Goal: Information Seeking & Learning: Learn about a topic

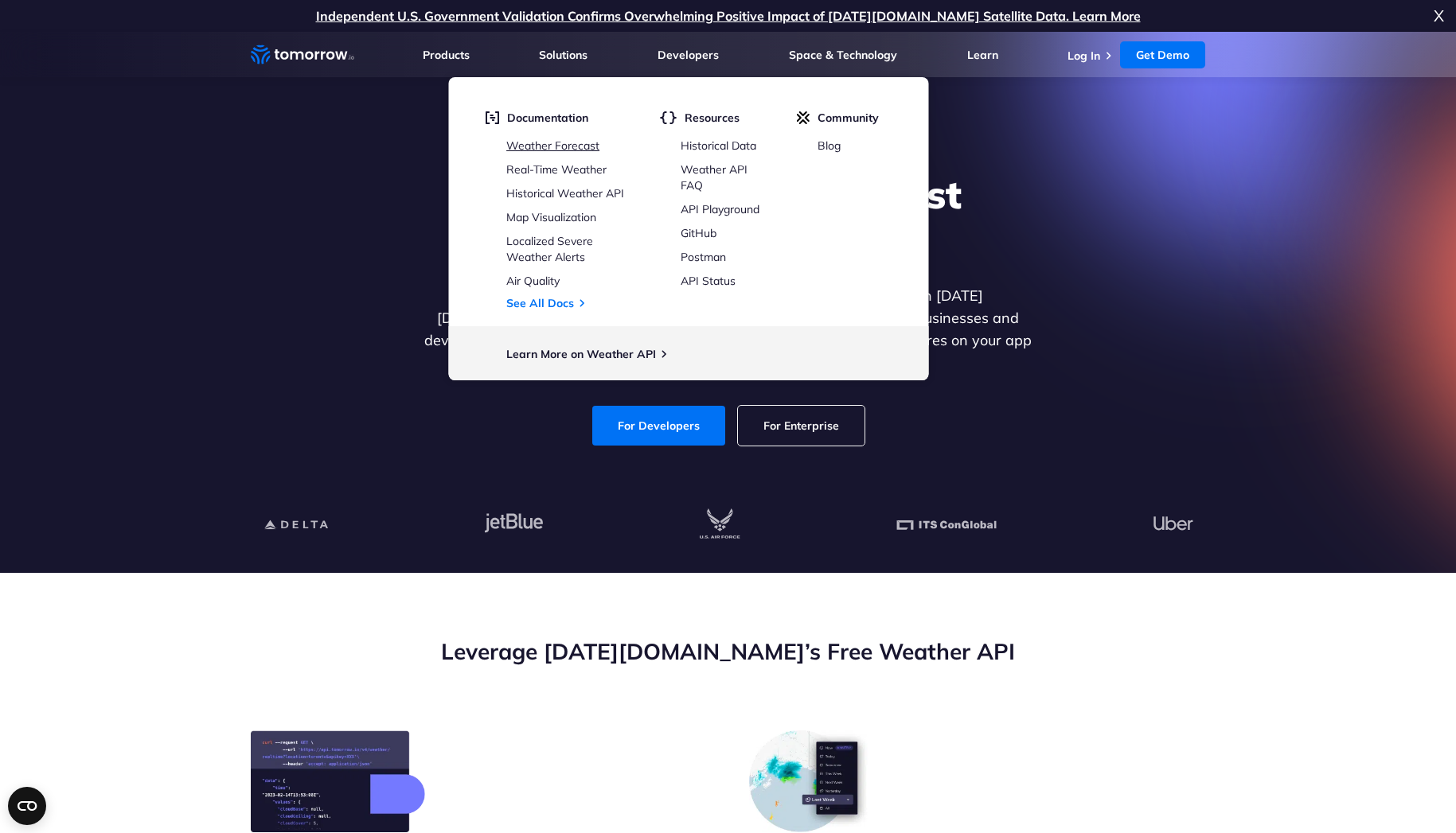
click at [585, 140] on link "Weather Forecast" at bounding box center [552, 145] width 93 height 14
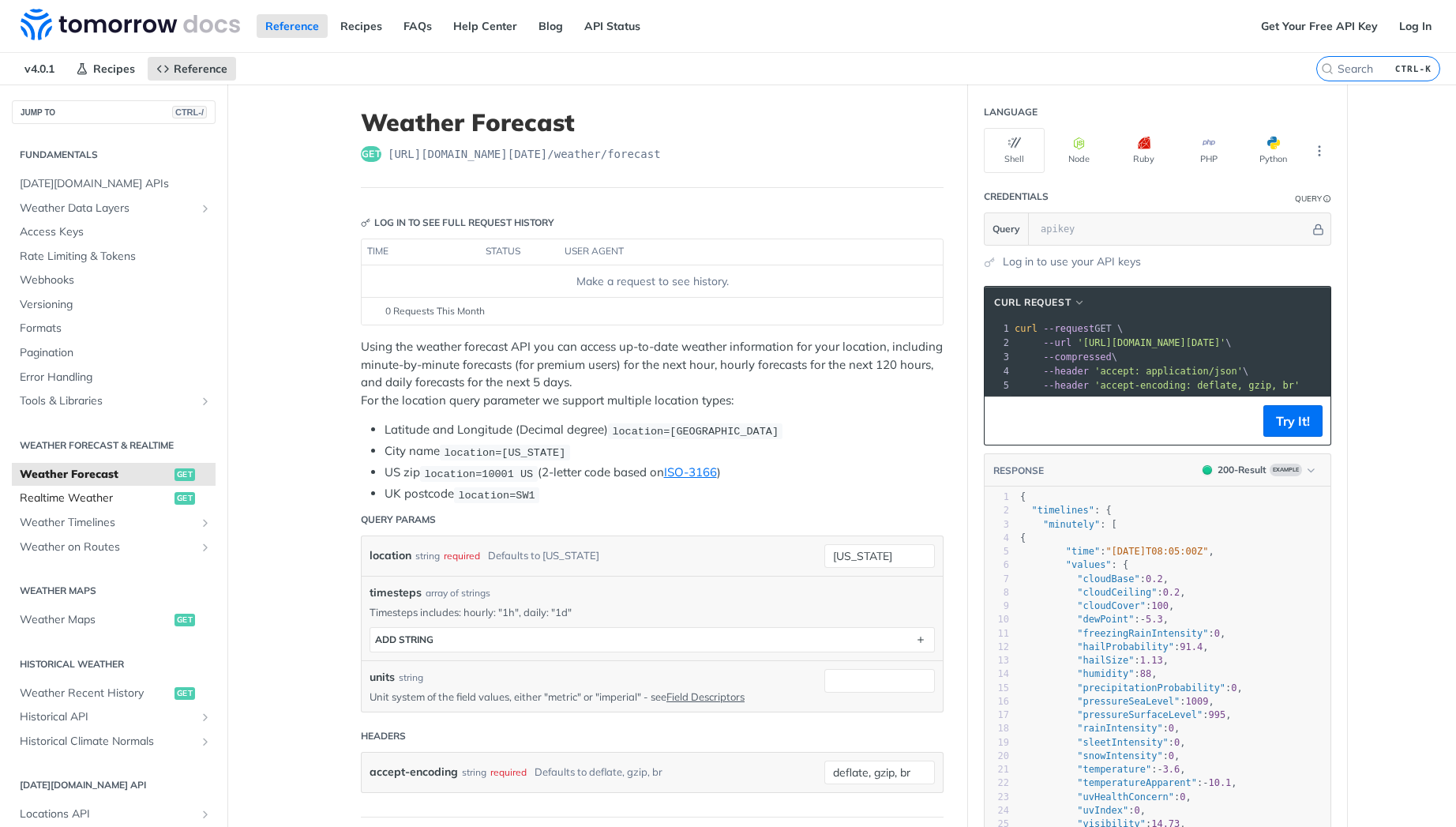
click at [76, 504] on span "Realtime Weather" at bounding box center [96, 499] width 151 height 16
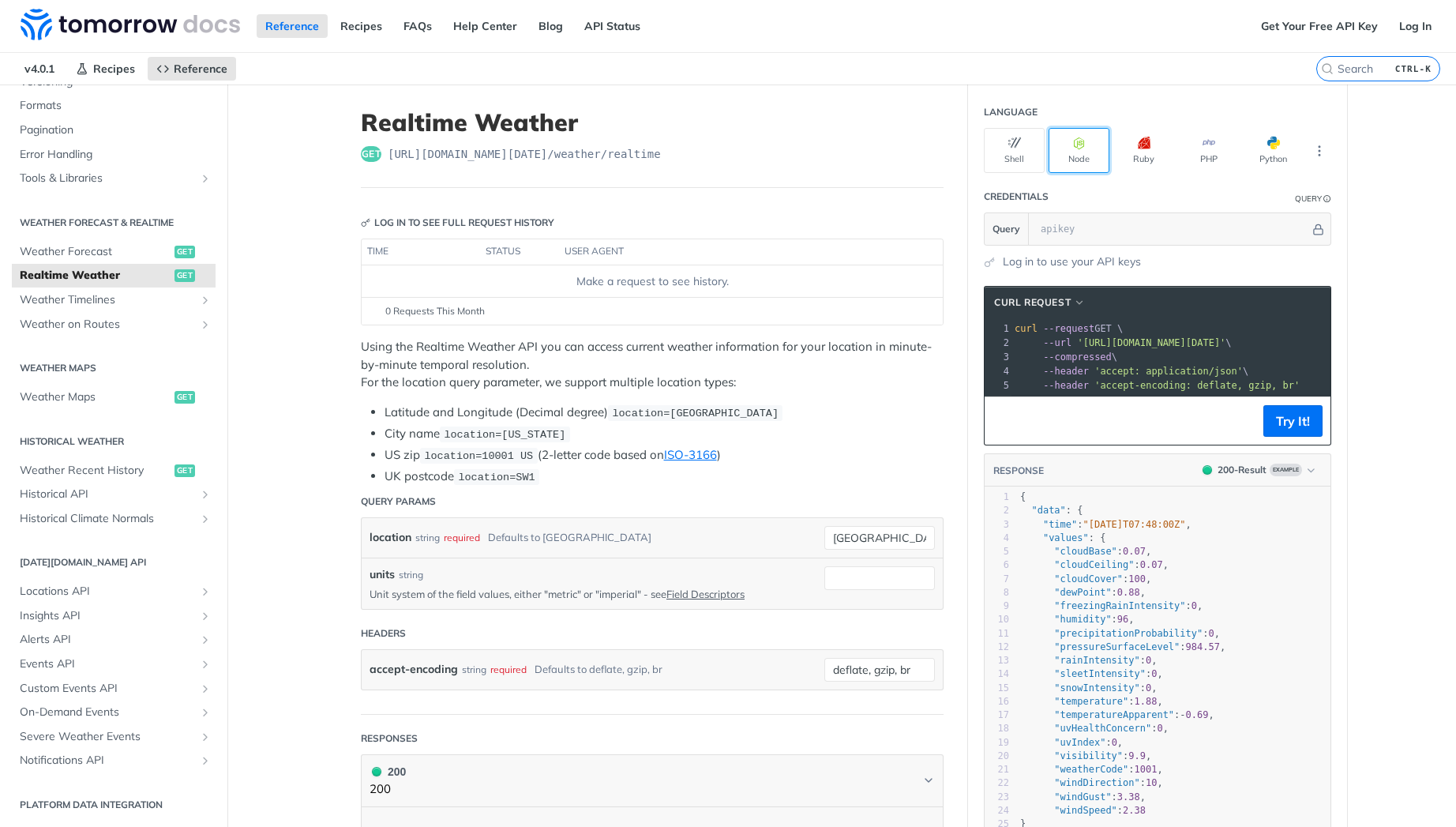
click at [1092, 145] on button "Node" at bounding box center [1079, 150] width 61 height 45
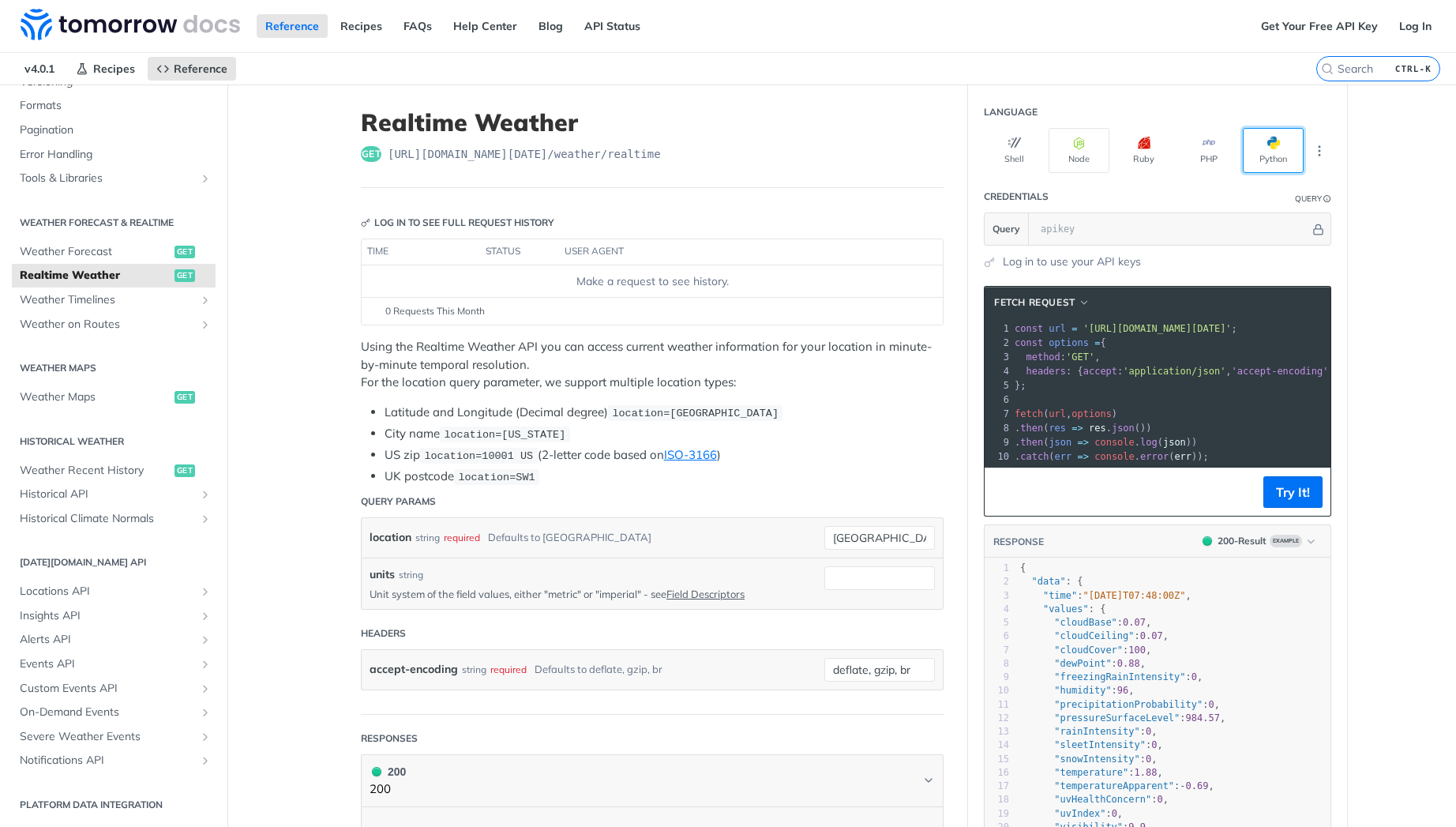
click at [1274, 153] on button "Python" at bounding box center [1274, 150] width 61 height 45
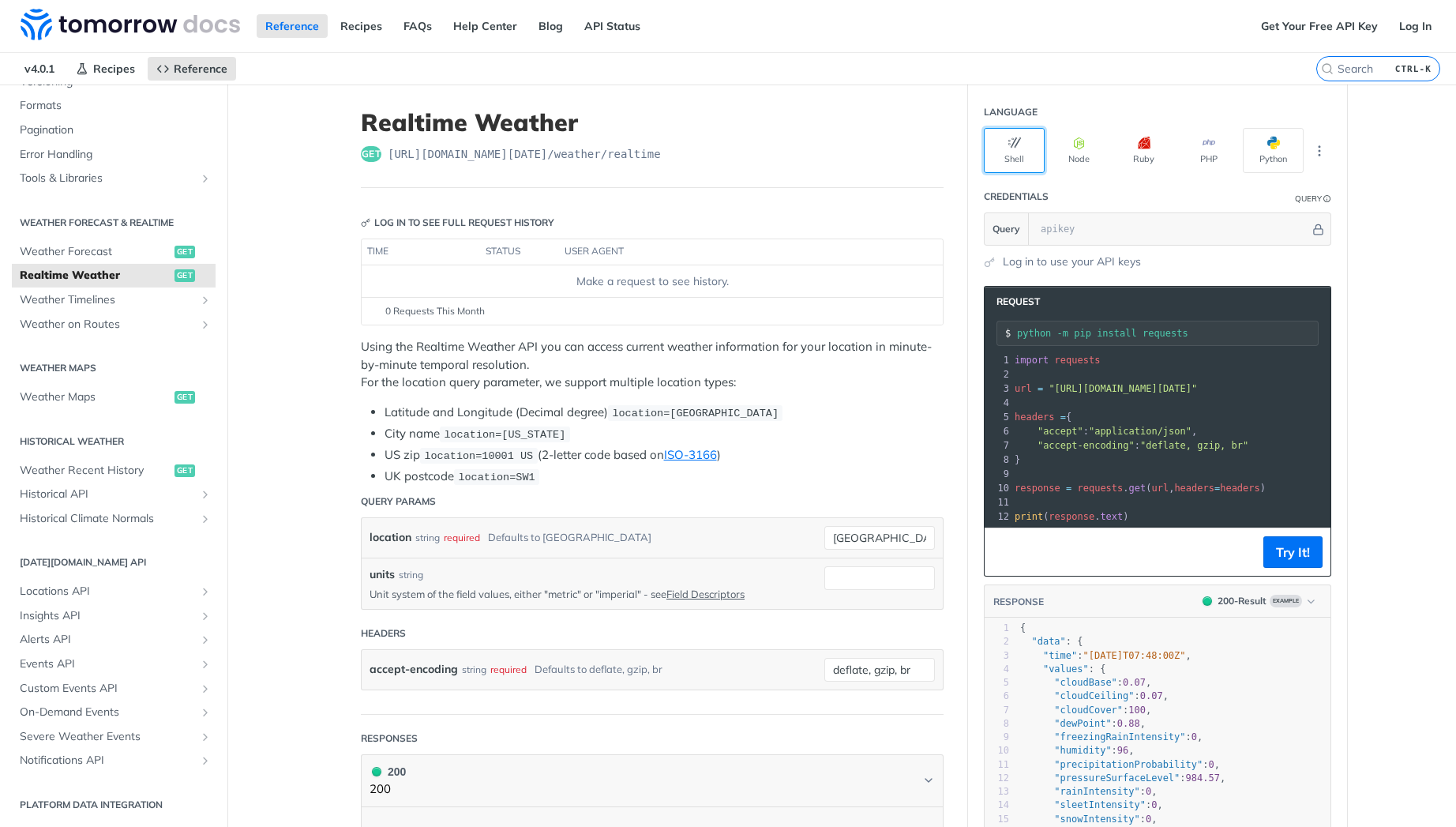
click at [1016, 154] on button "Shell" at bounding box center [1014, 150] width 61 height 45
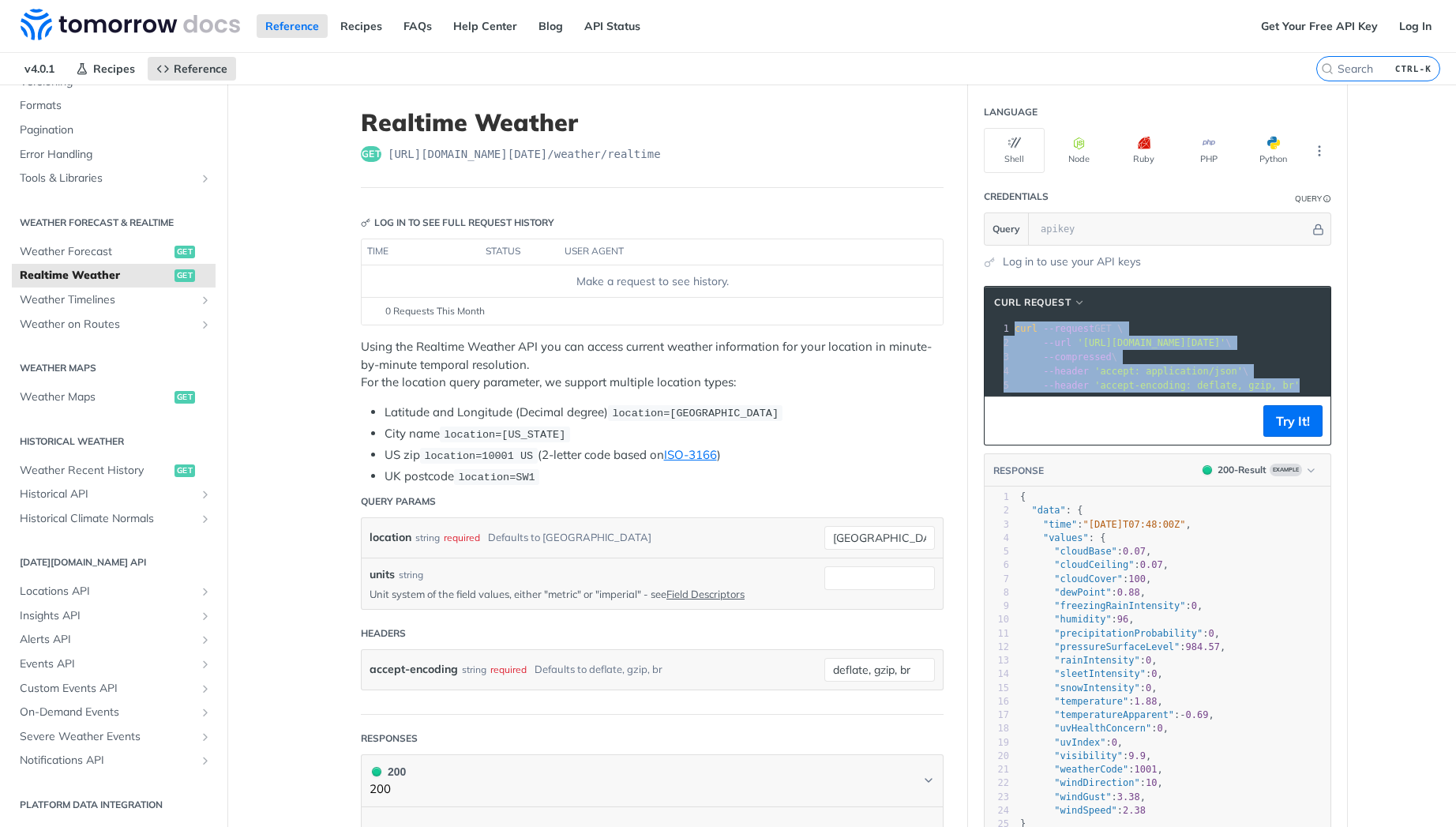
drag, startPoint x: 1010, startPoint y: 329, endPoint x: 1300, endPoint y: 392, distance: 296.8
click at [1300, 392] on div "1 curl --request GET \ 2 --url 'https://api.tomorrow.io/v4/weather/realtime?loc…" at bounding box center [1228, 357] width 433 height 71
copy div "curl --request GET \ 2 --url 'https://api.tomorrow.io/v4/weather/realtime?locat…"
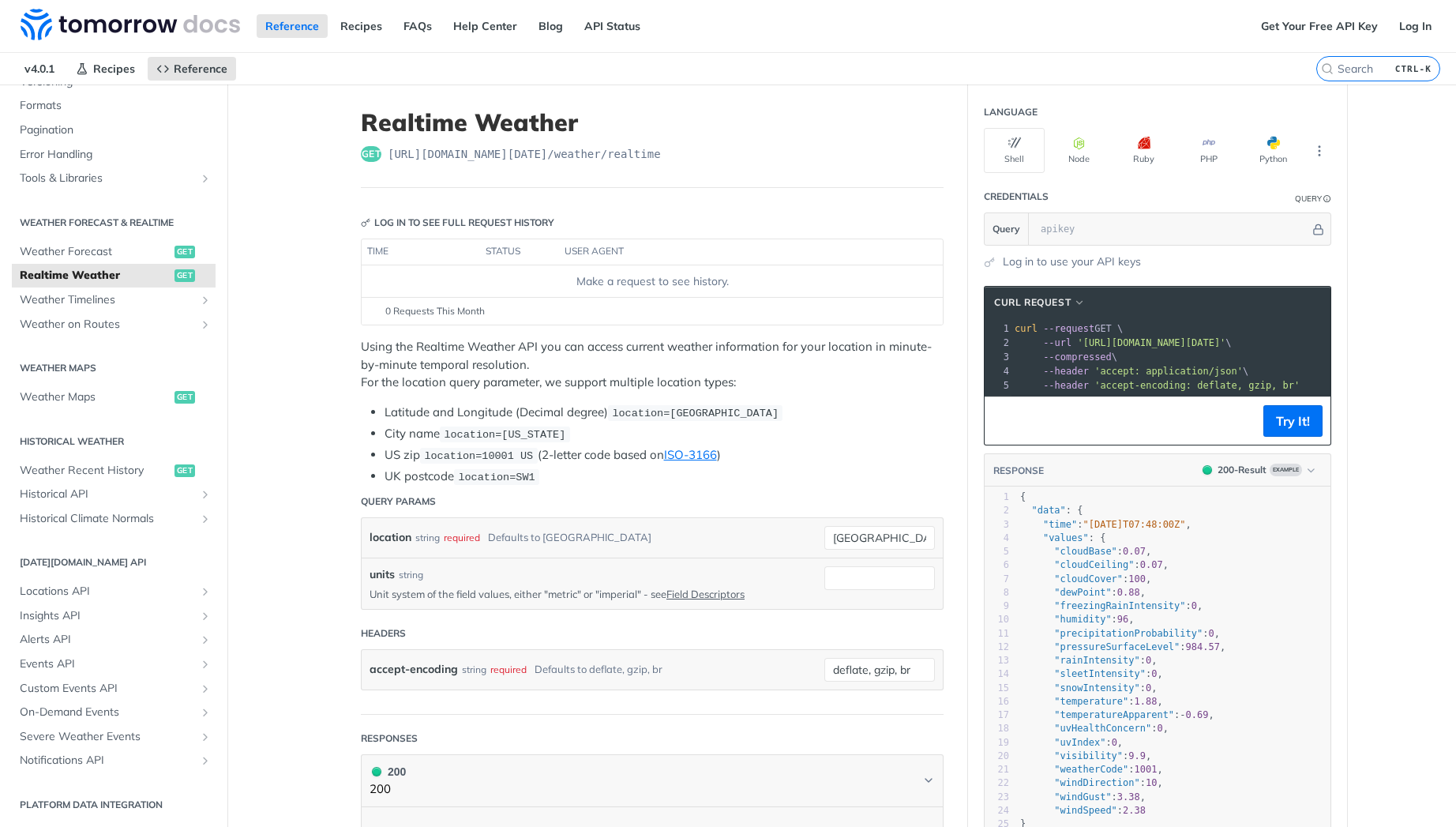
drag, startPoint x: 905, startPoint y: 396, endPoint x: 893, endPoint y: 400, distance: 12.6
click at [902, 397] on div "Using the Realtime Weather API you can access current weather information for y…" at bounding box center [652, 412] width 583 height 148
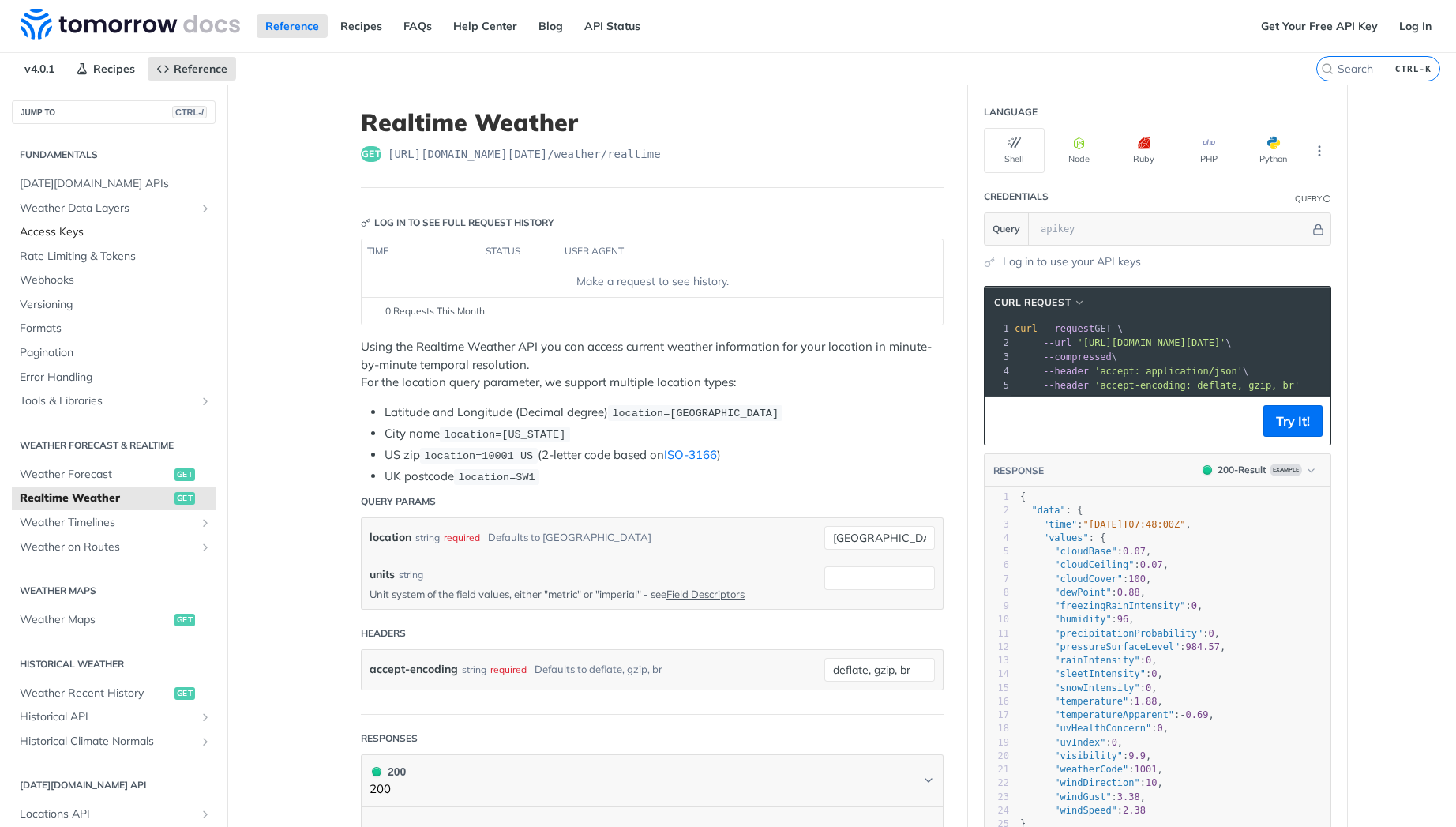
click at [63, 238] on span "Access Keys" at bounding box center [115, 232] width 192 height 16
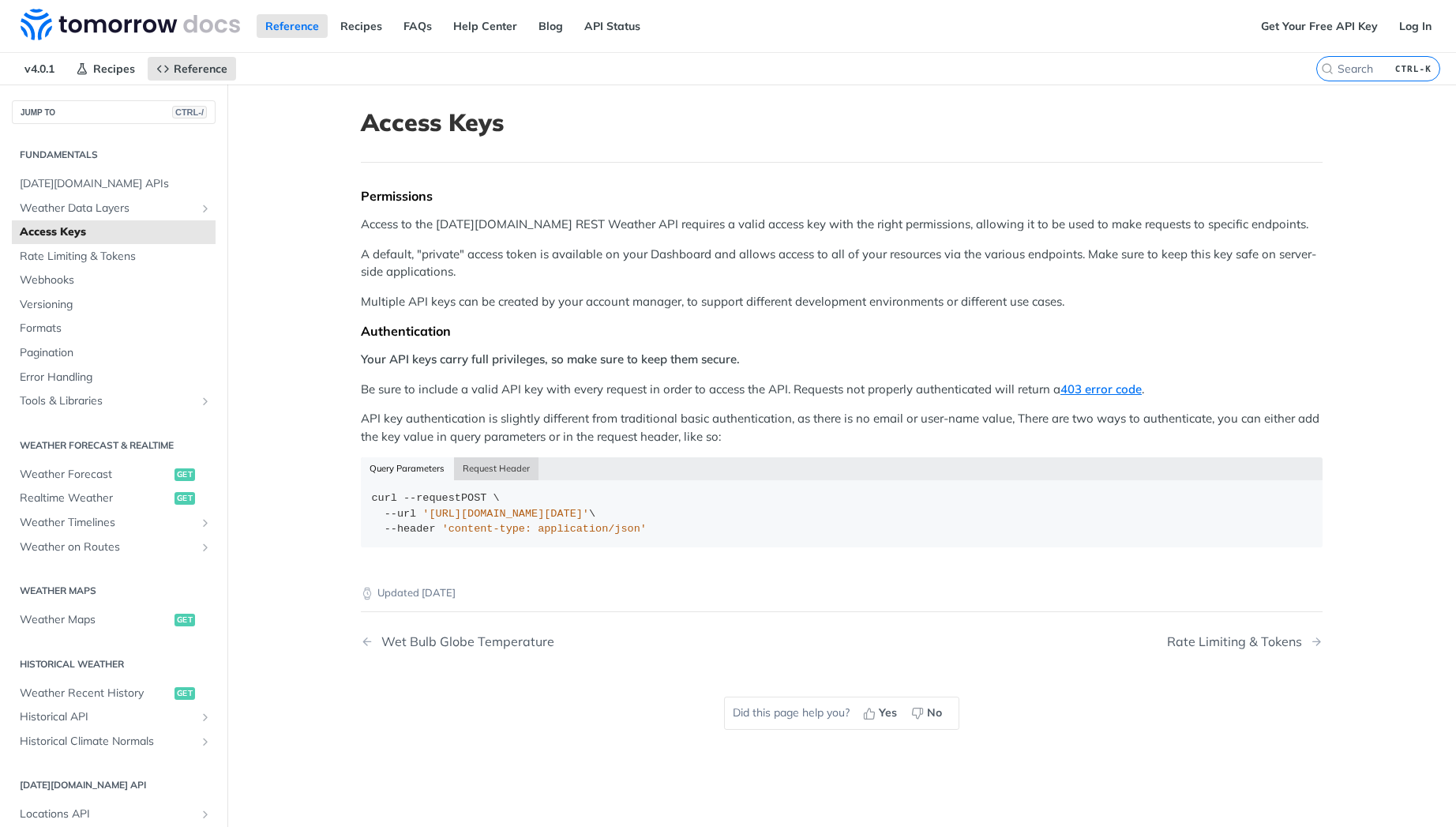
click at [484, 476] on button "Request Header" at bounding box center [497, 468] width 85 height 22
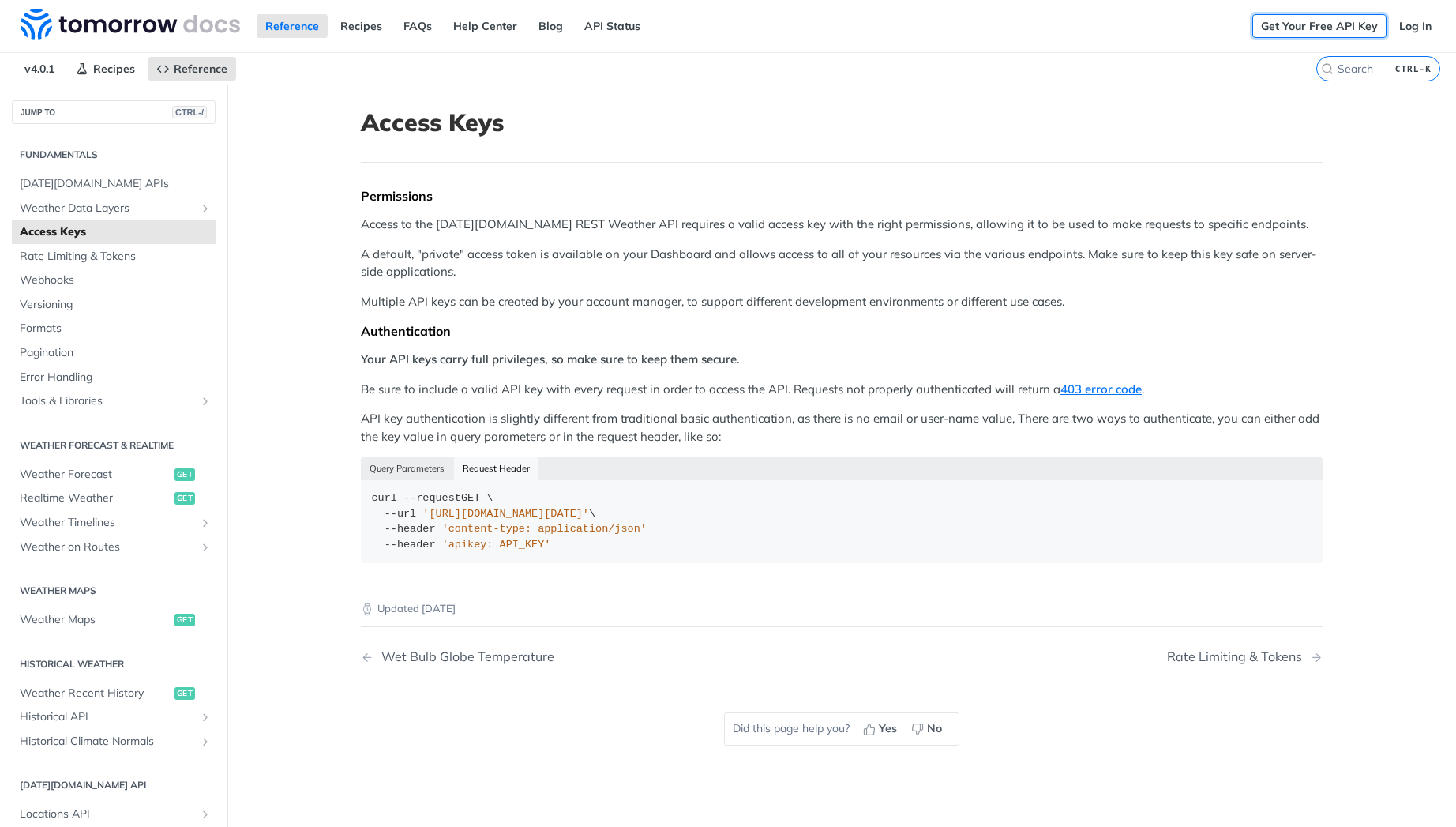
click at [1276, 35] on link "Get Your Free API Key" at bounding box center [1320, 25] width 135 height 23
click at [617, 30] on link "API Status" at bounding box center [612, 25] width 74 height 23
click at [360, 26] on link "Recipes" at bounding box center [361, 25] width 59 height 23
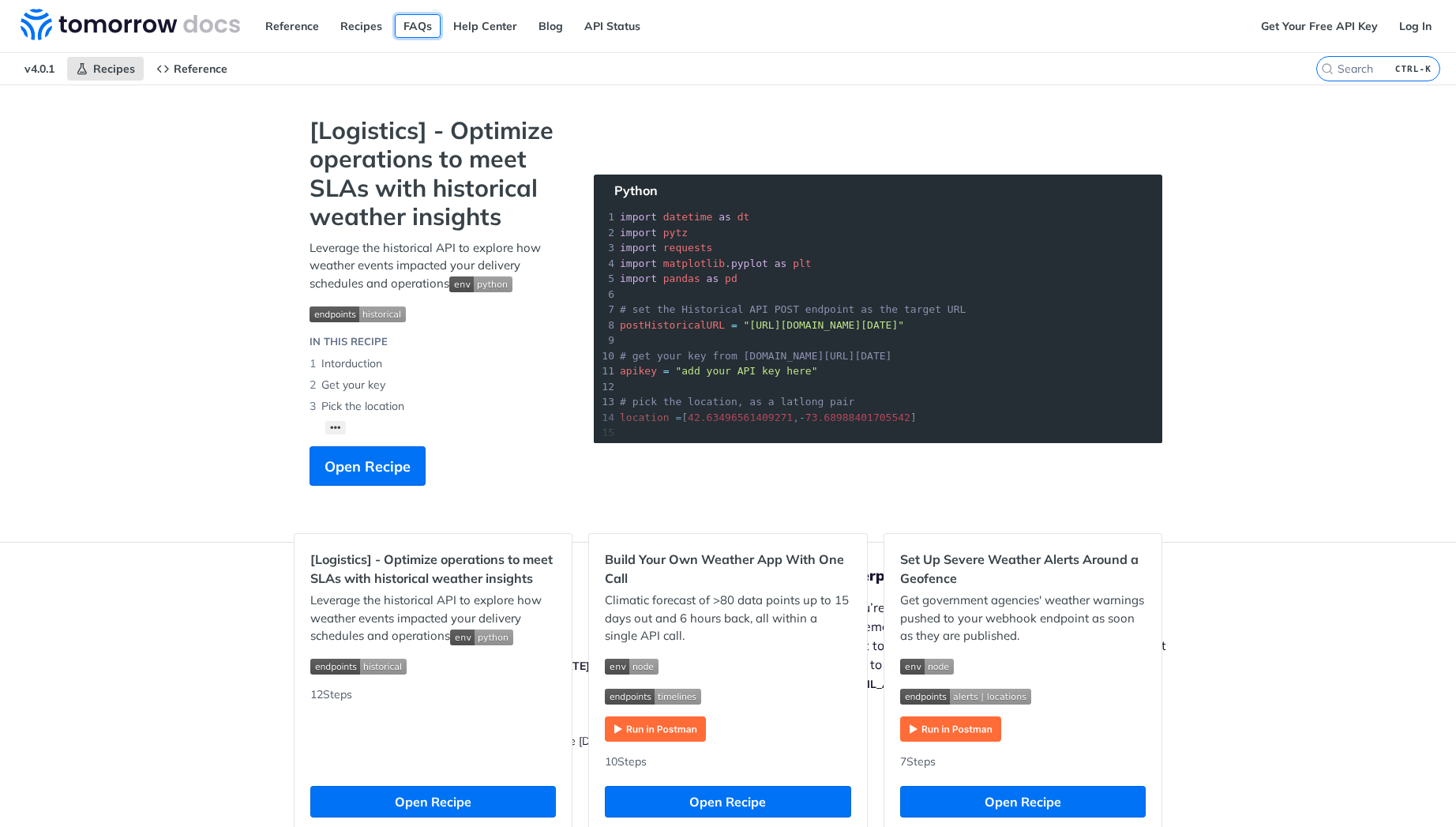
click at [415, 24] on link "FAQs" at bounding box center [418, 25] width 46 height 23
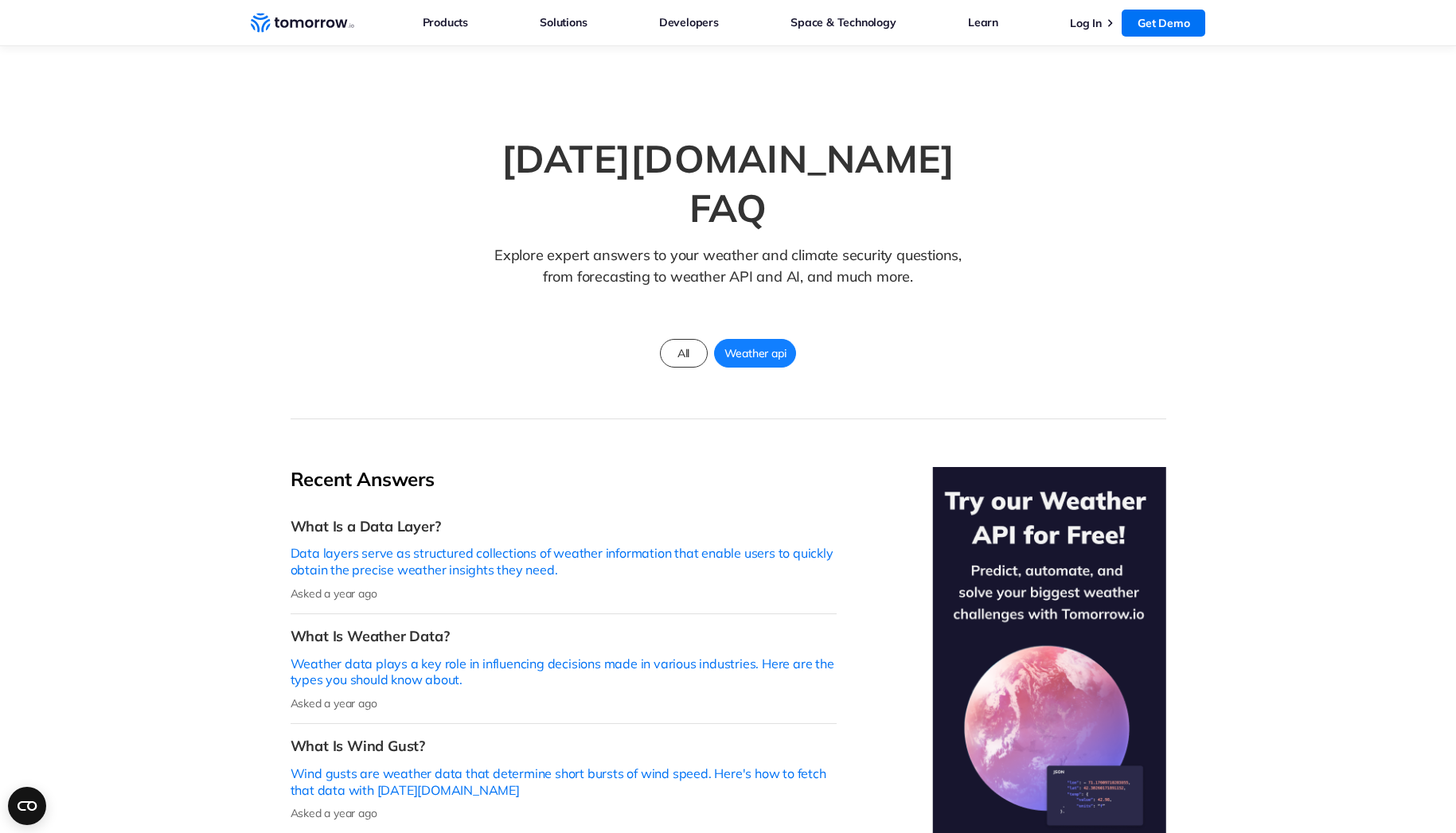
click at [332, 19] on icon "Weather Intelligence Solutions" at bounding box center [303, 23] width 103 height 20
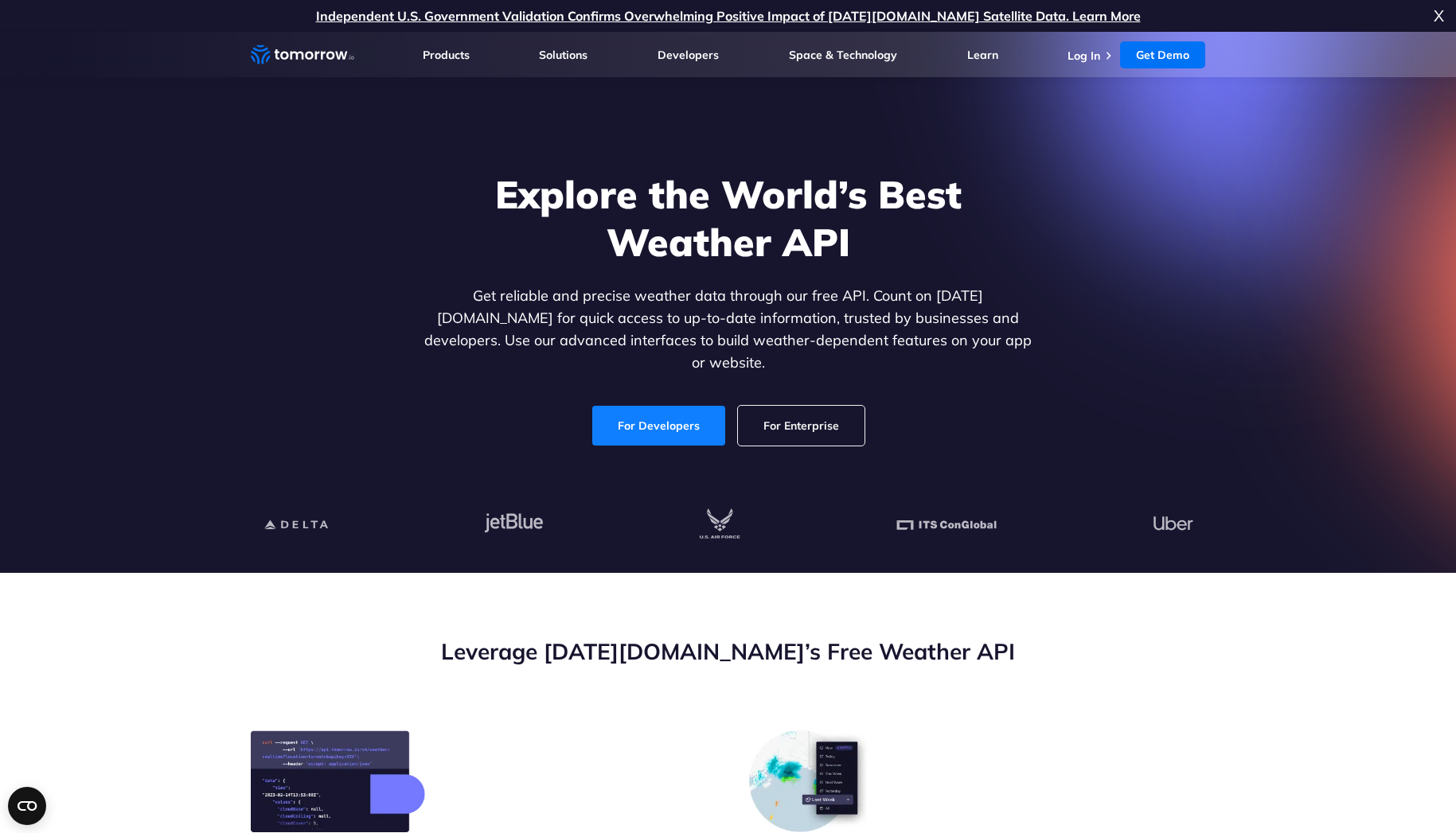
click at [603, 416] on link "For Developers" at bounding box center [659, 425] width 133 height 39
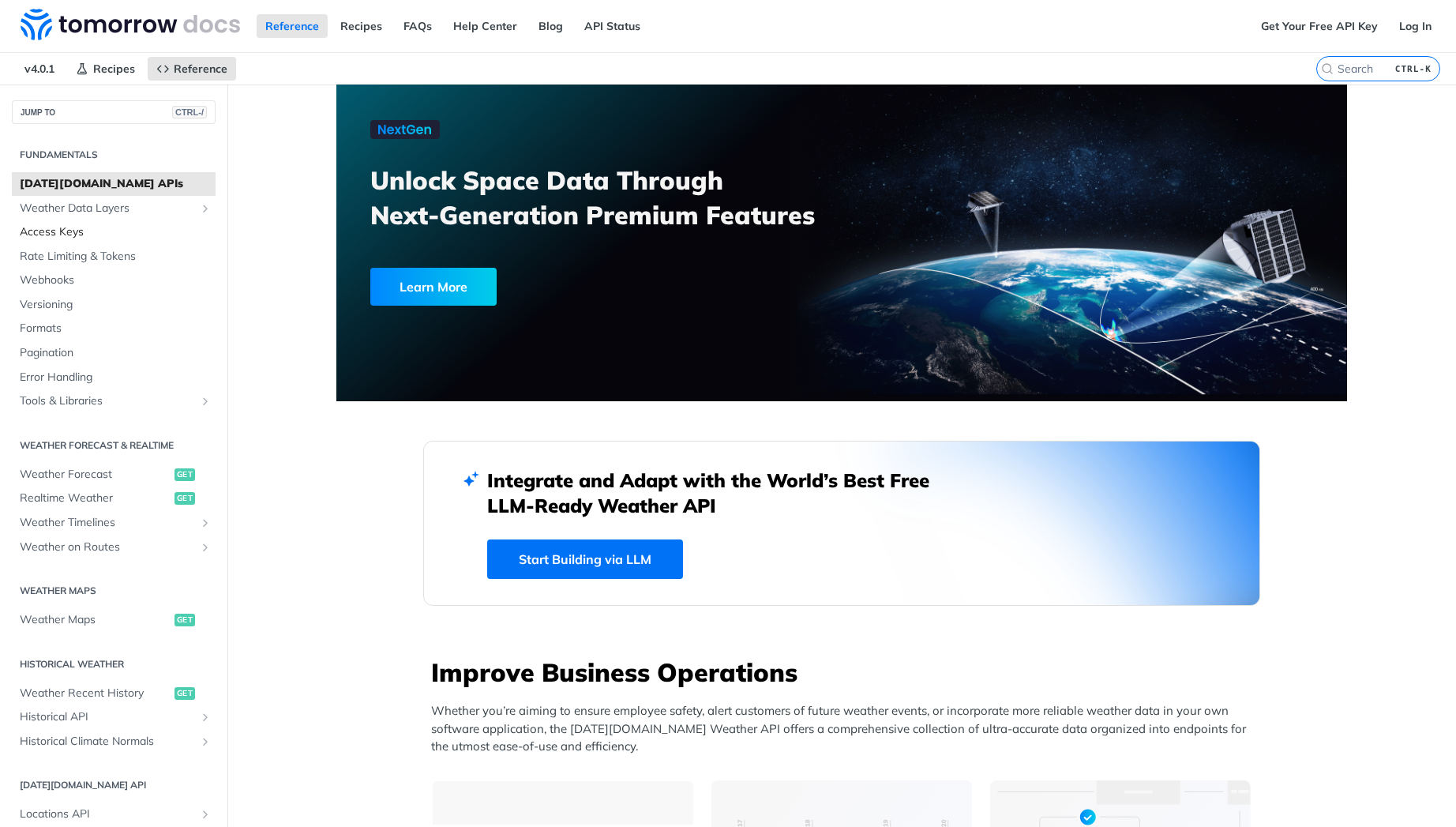
click at [96, 229] on span "Access Keys" at bounding box center [115, 232] width 192 height 16
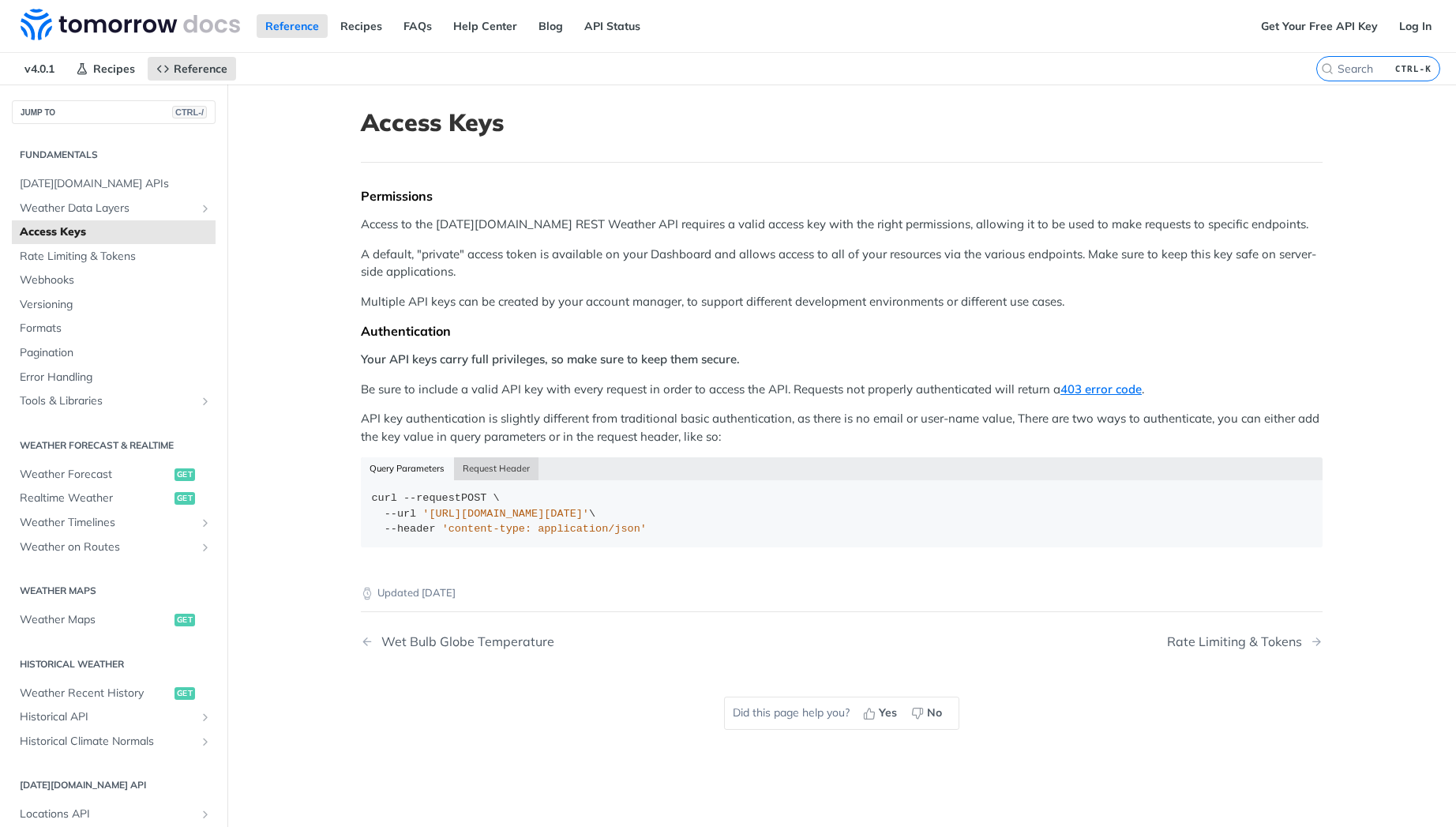
click at [506, 476] on button "Request Header" at bounding box center [497, 468] width 85 height 22
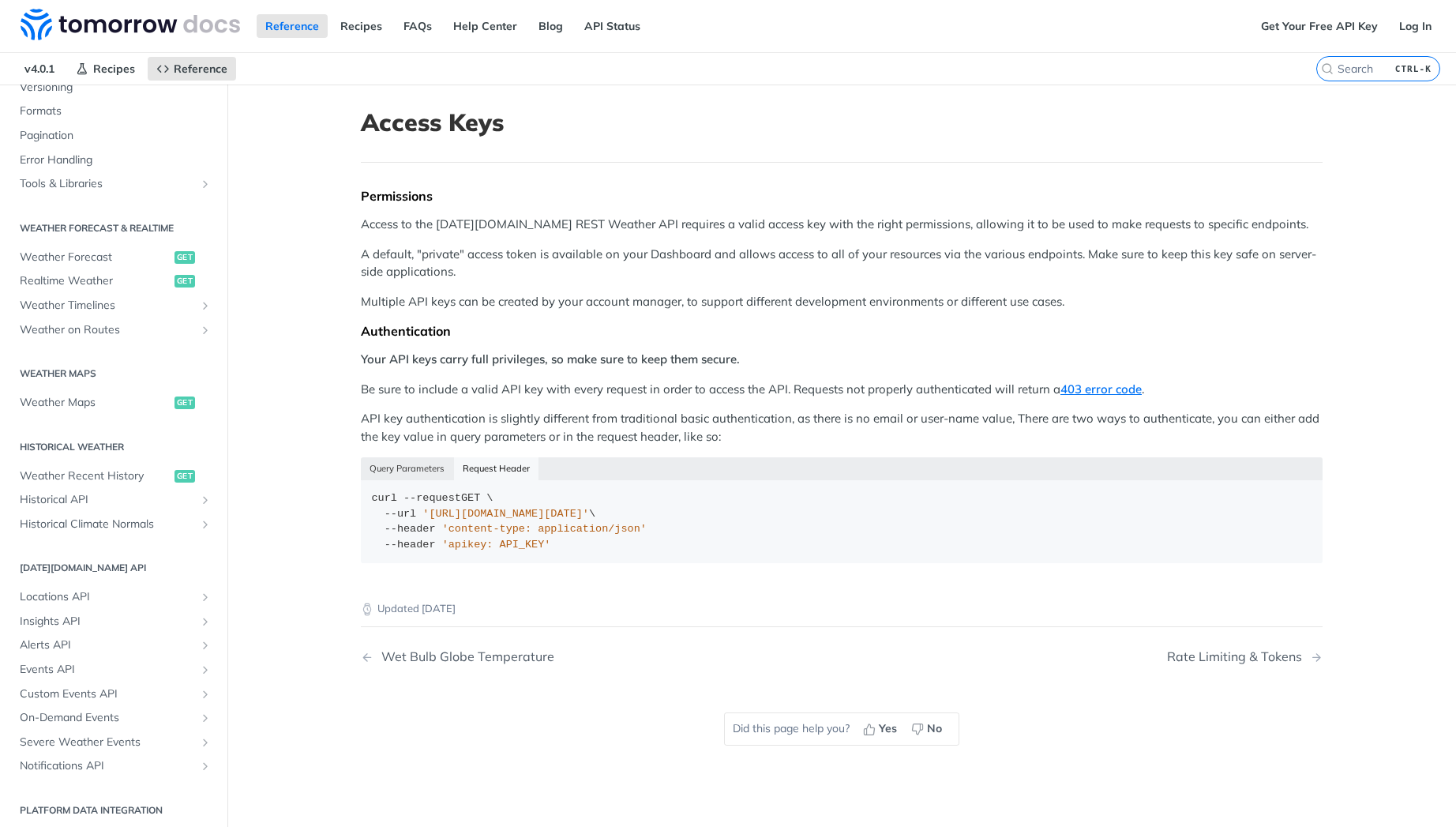
scroll to position [222, 0]
click at [79, 590] on span "Locations API" at bounding box center [108, 592] width 175 height 16
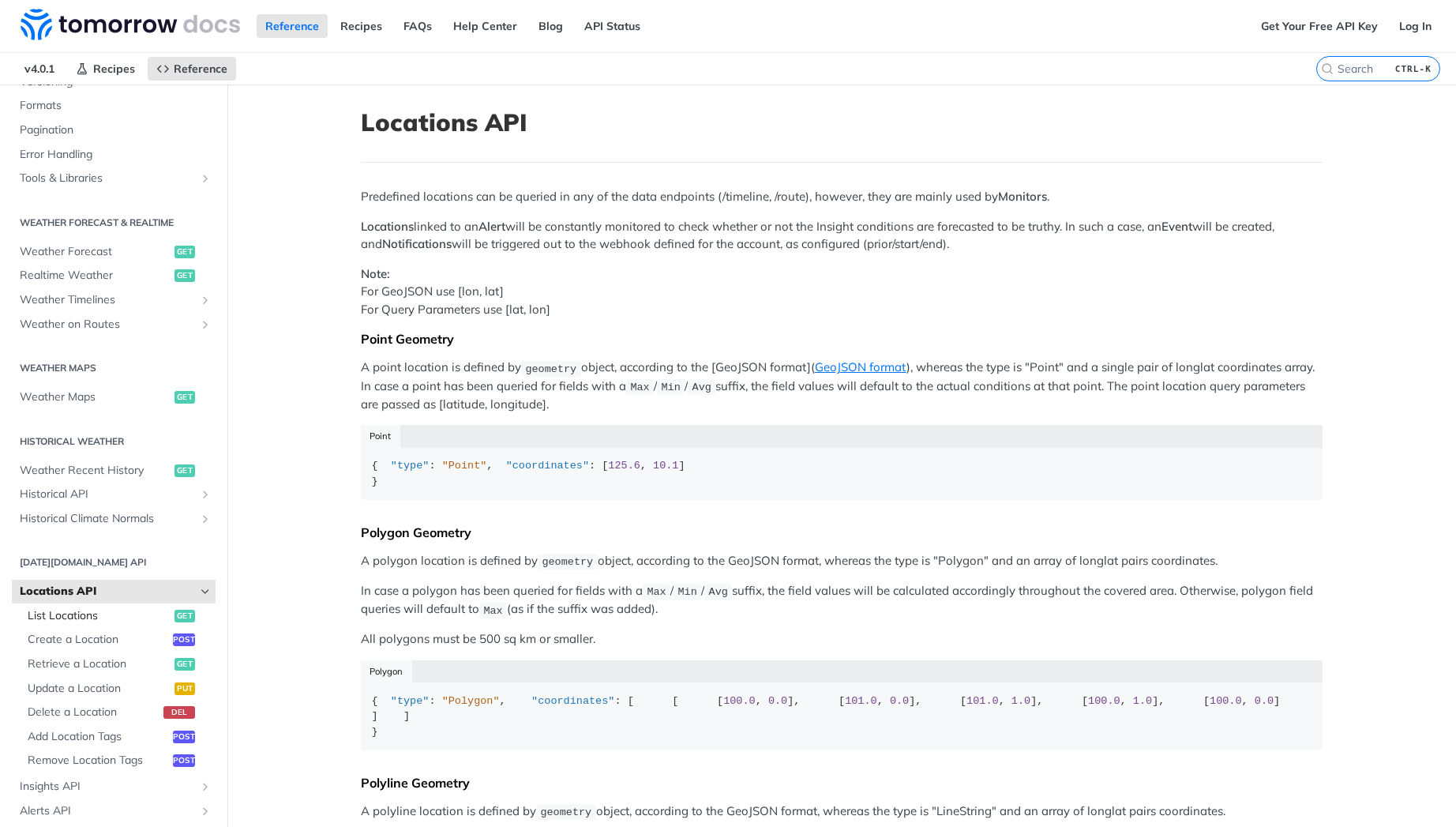
click at [78, 625] on link "List Locations get" at bounding box center [118, 616] width 196 height 23
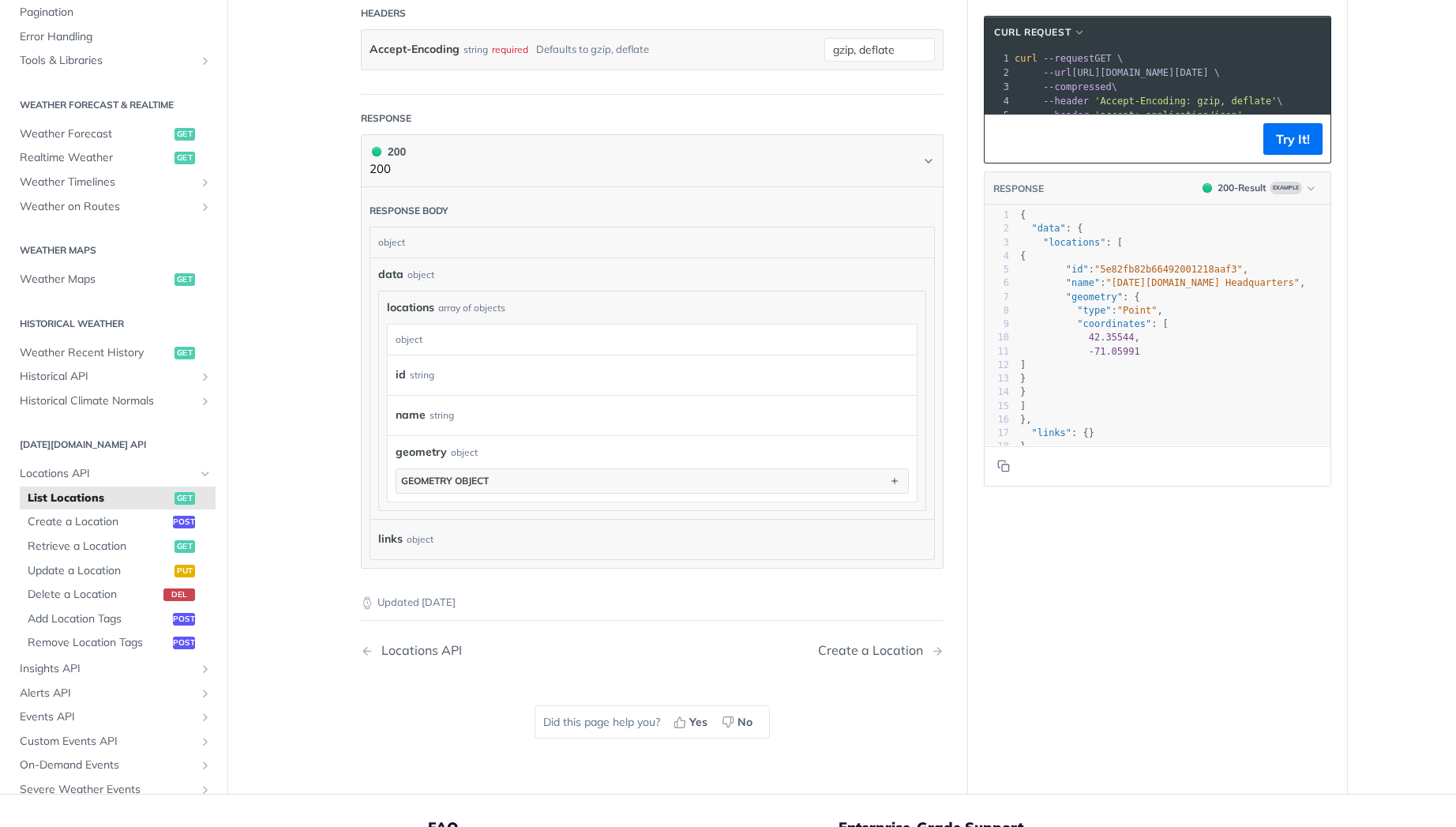
scroll to position [380, 0]
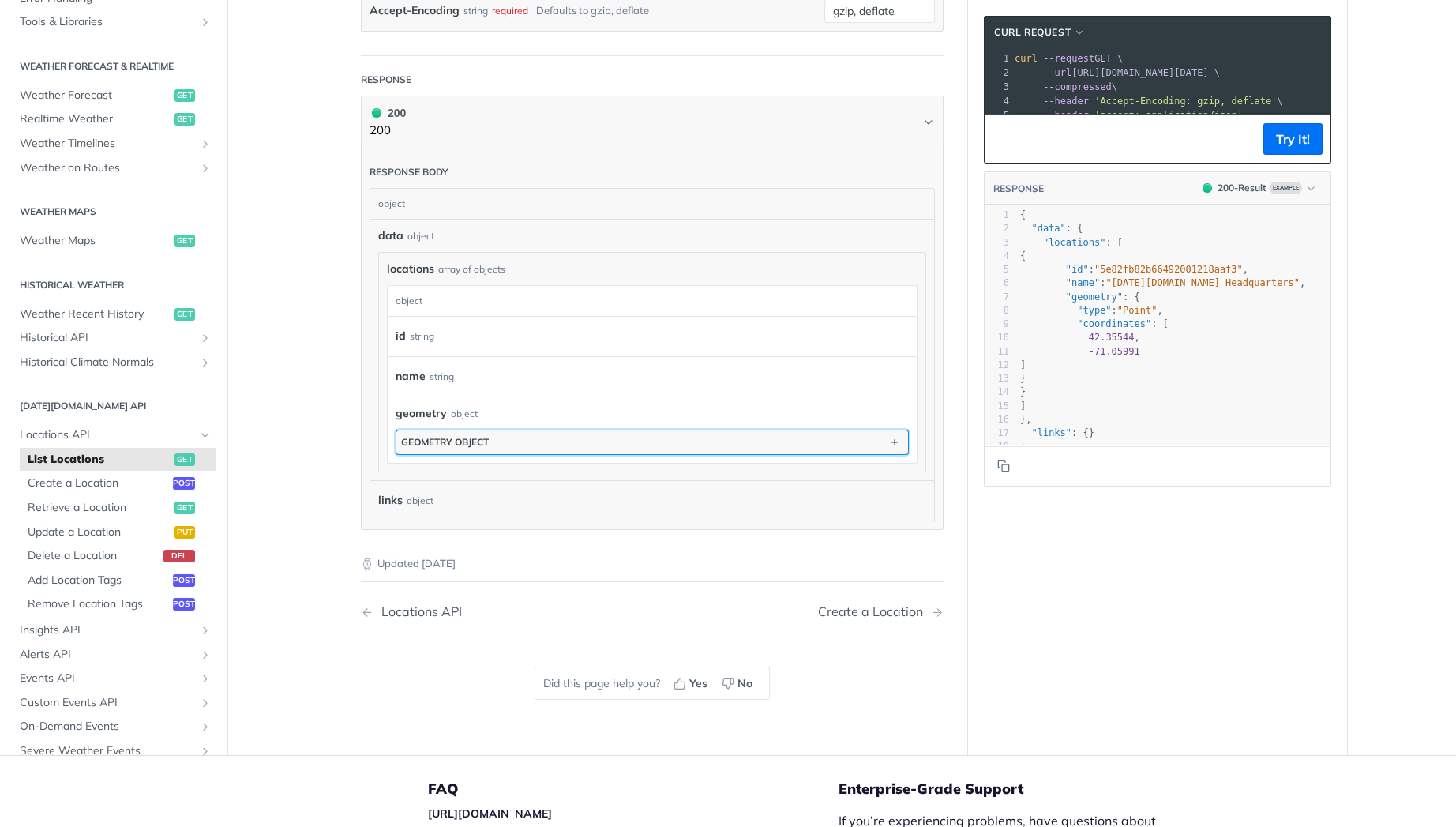
click at [434, 438] on div "geometry object" at bounding box center [445, 442] width 88 height 12
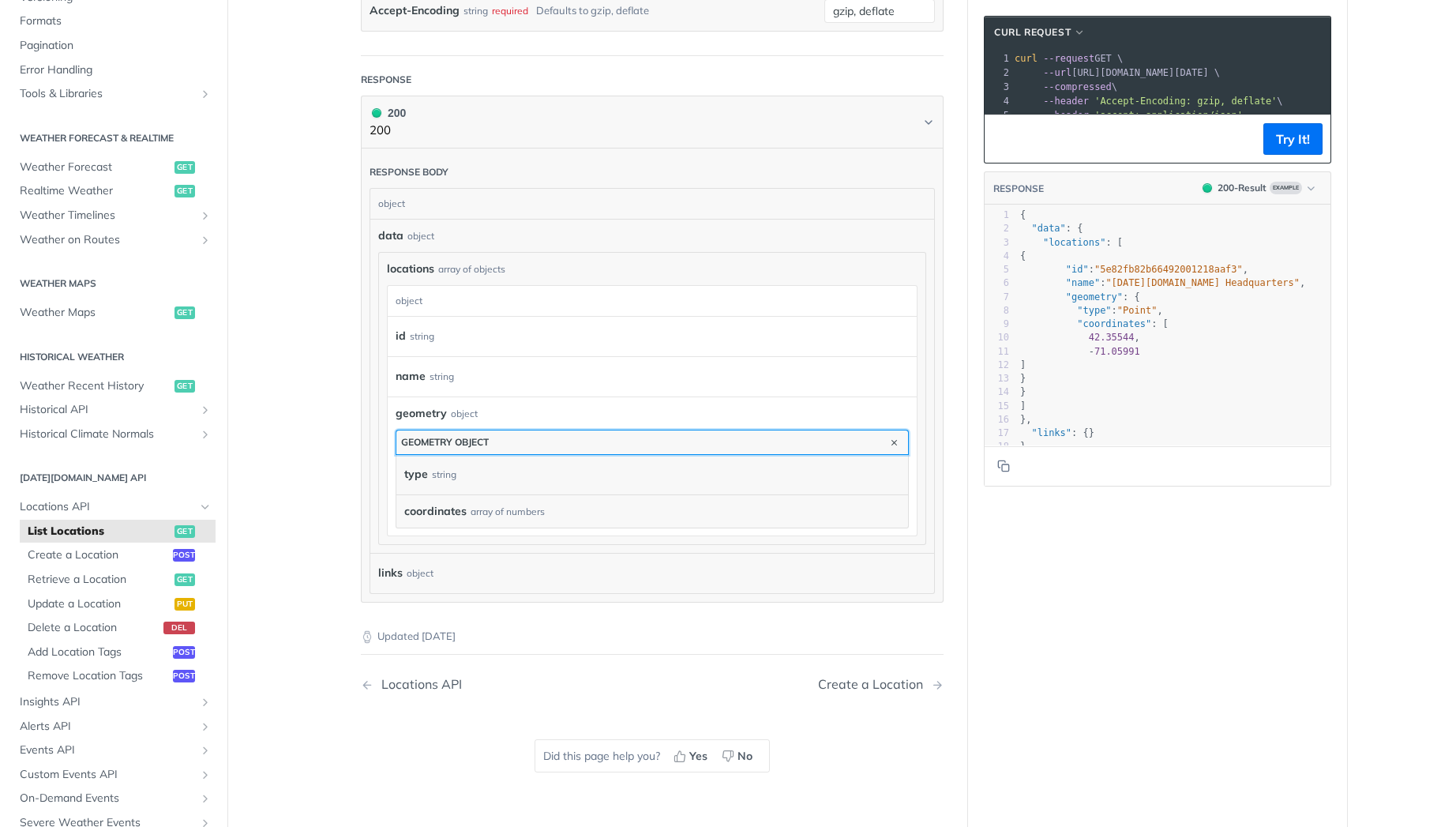
click at [433, 437] on div "geometry object" at bounding box center [445, 442] width 88 height 12
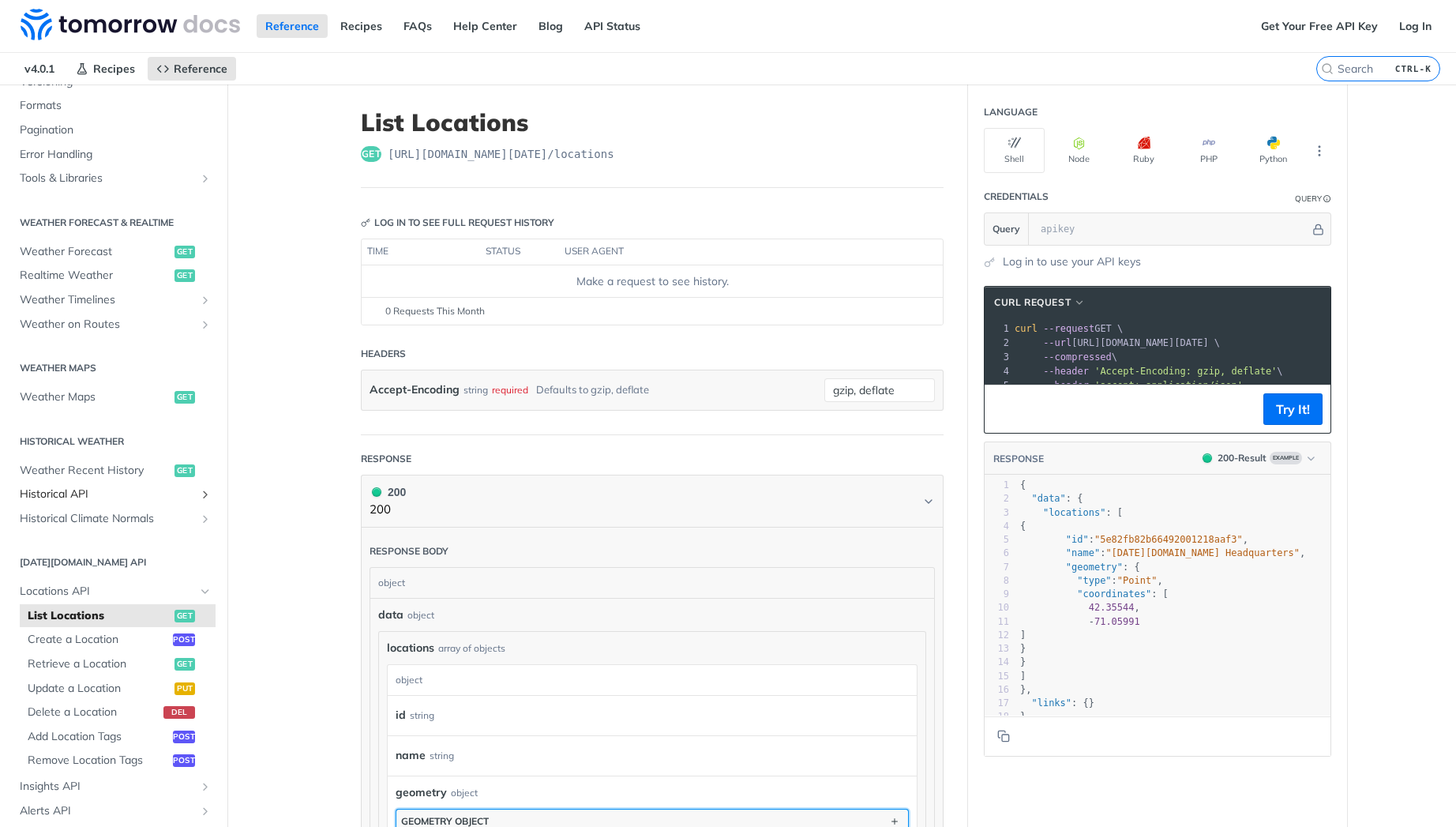
scroll to position [318, 0]
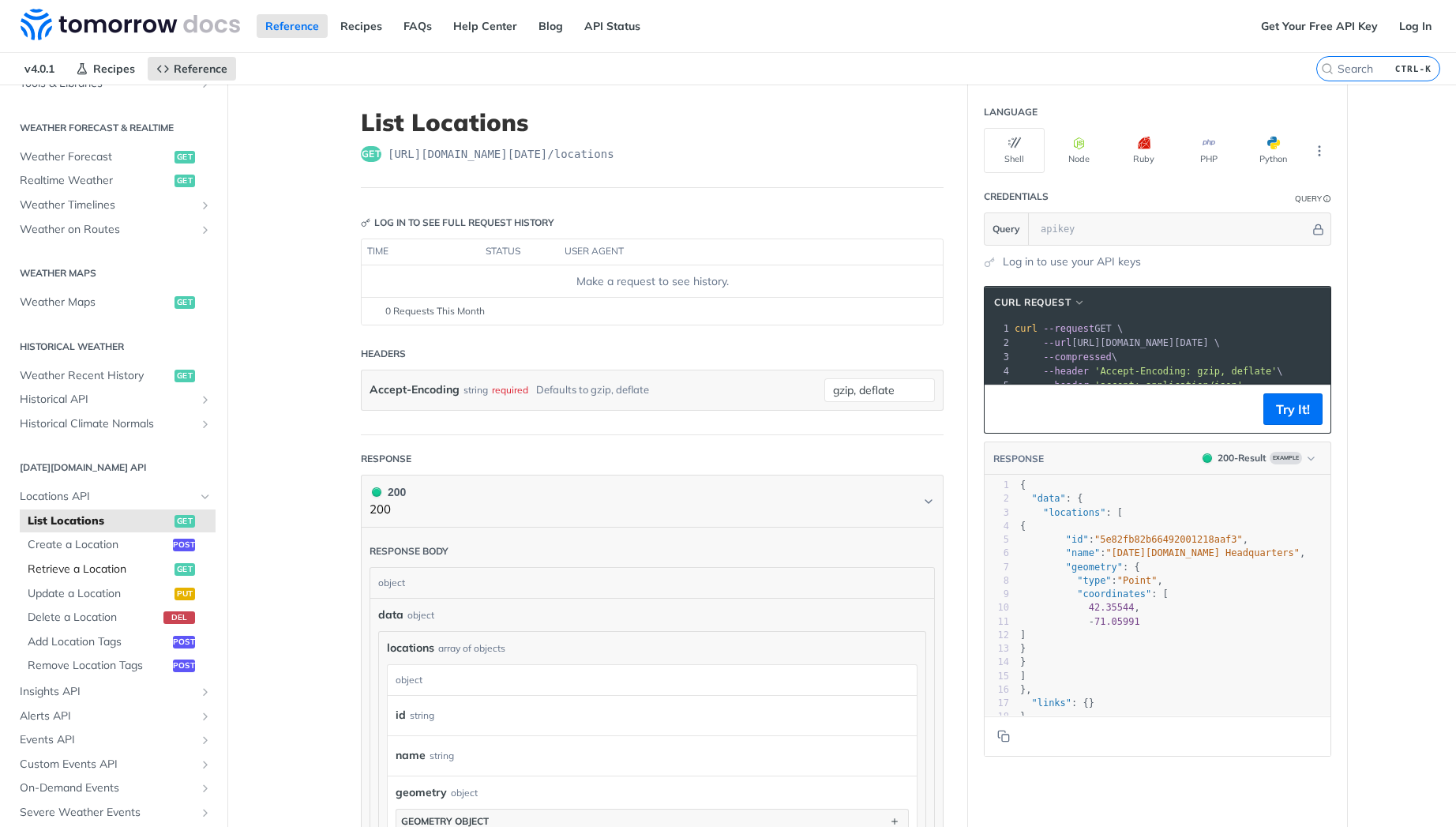
click at [115, 572] on span "Retrieve a Location" at bounding box center [99, 570] width 143 height 16
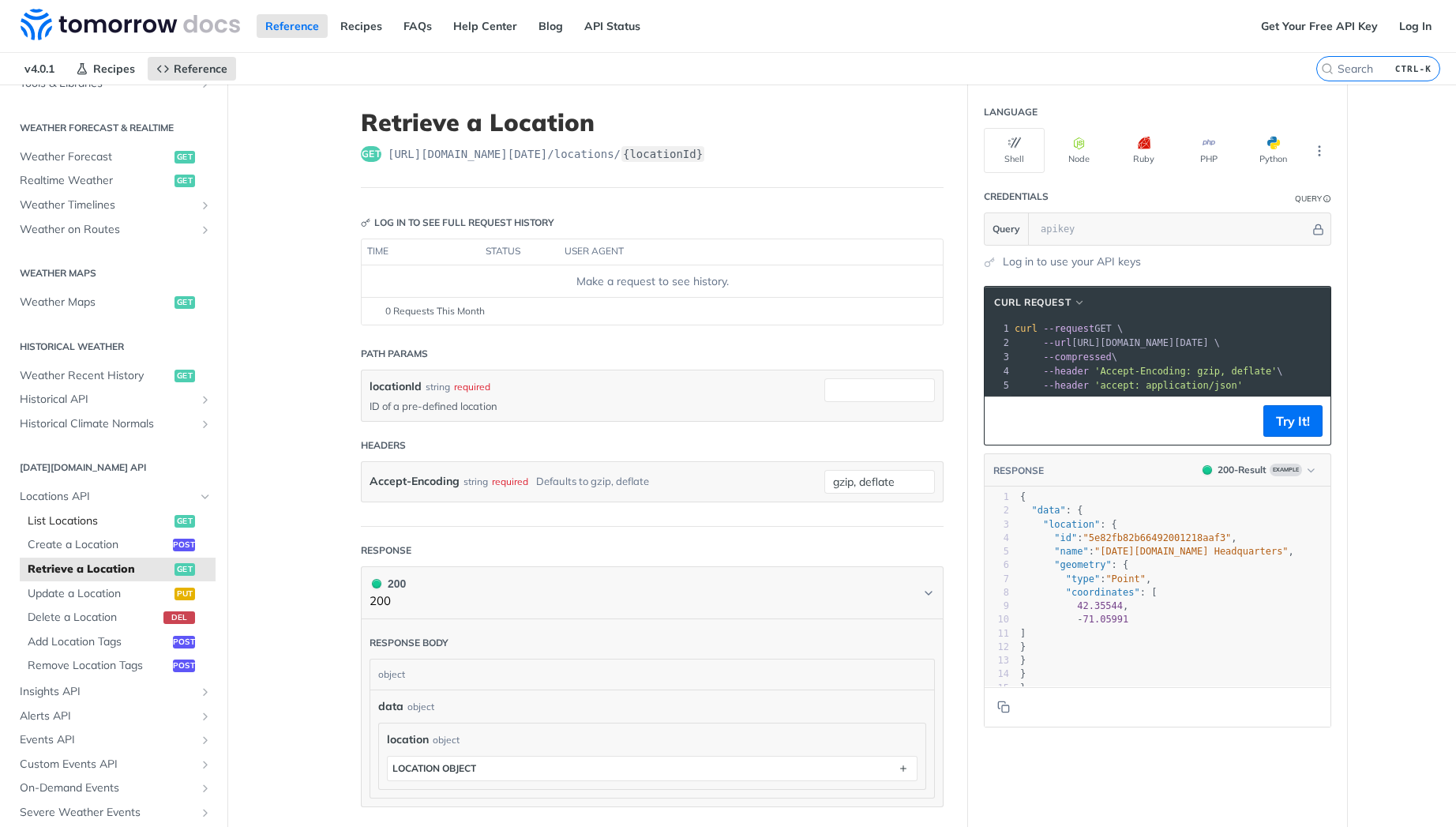
click at [53, 532] on link "List Locations get" at bounding box center [118, 521] width 196 height 23
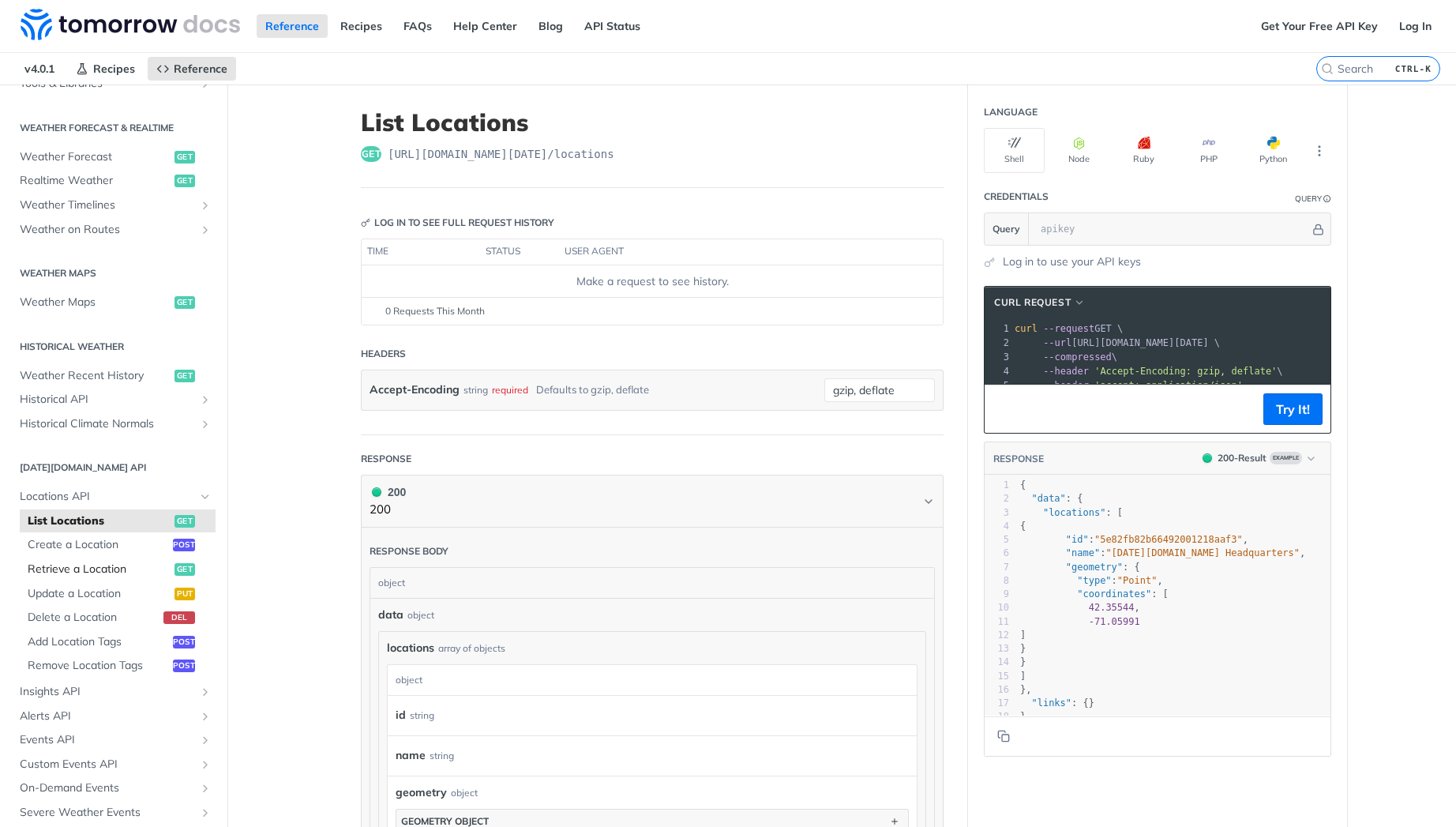
scroll to position [394, 0]
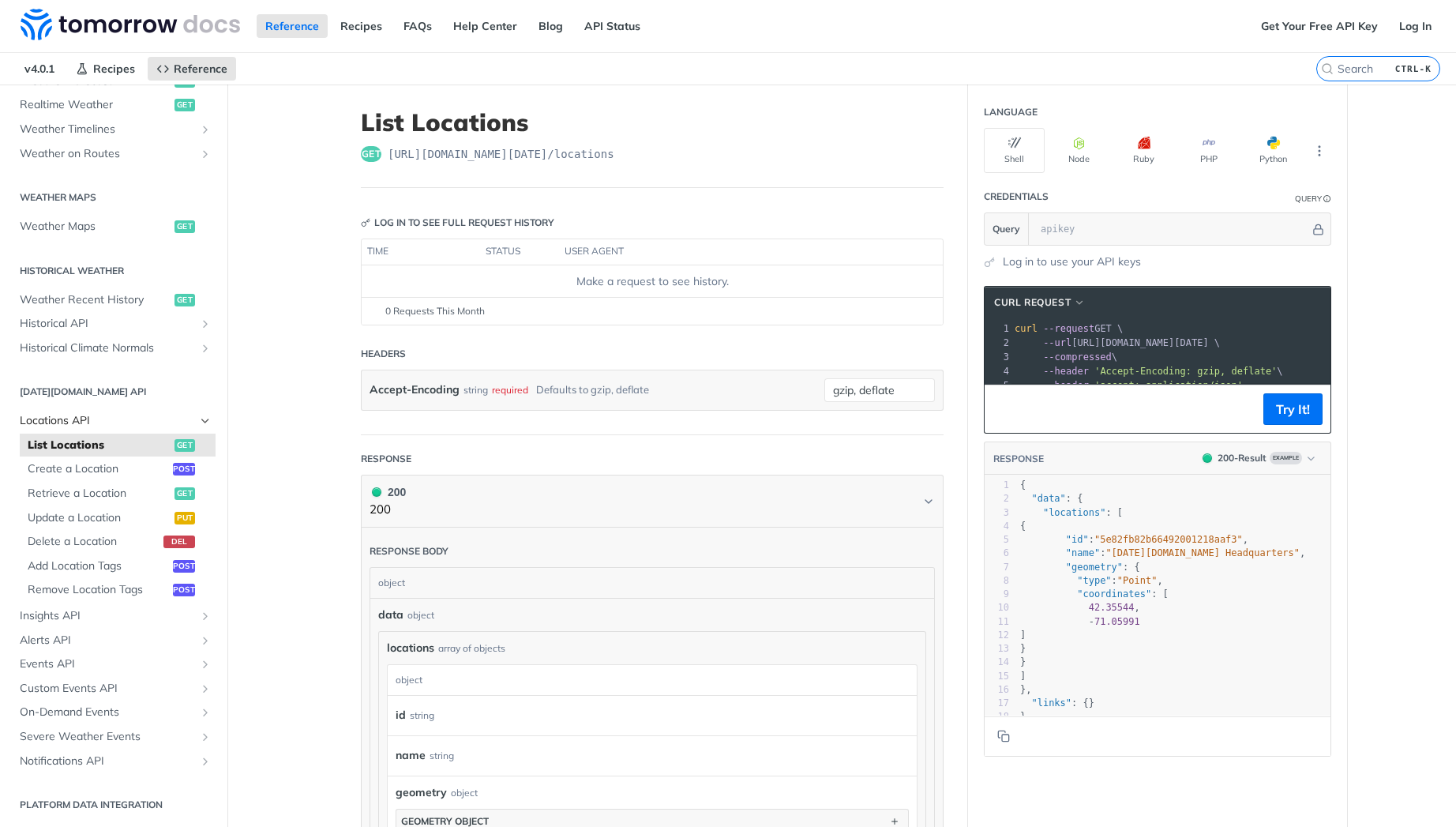
click at [84, 426] on span "Locations API" at bounding box center [108, 421] width 175 height 16
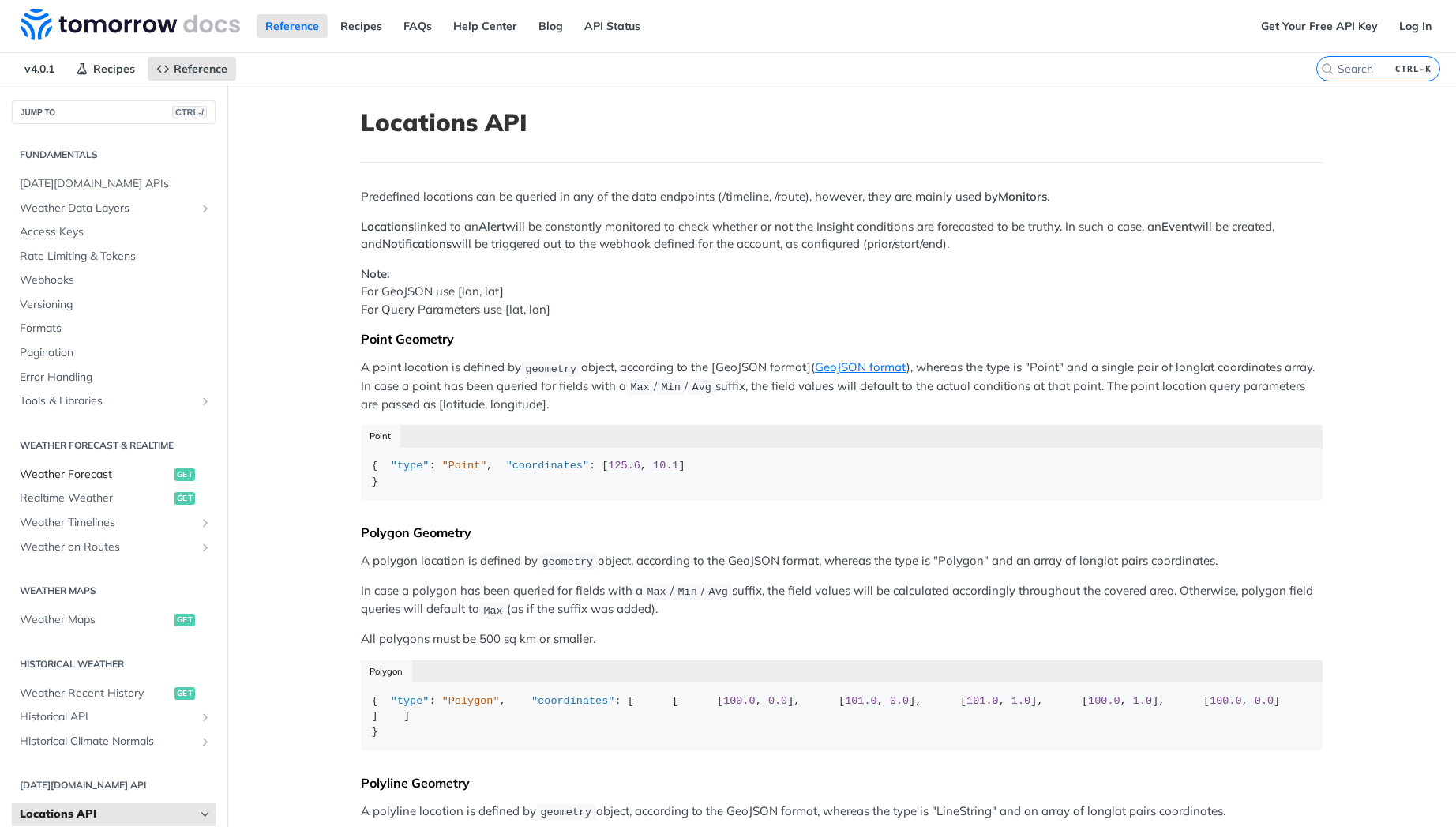
click at [35, 482] on span "Weather Forecast" at bounding box center [96, 475] width 151 height 16
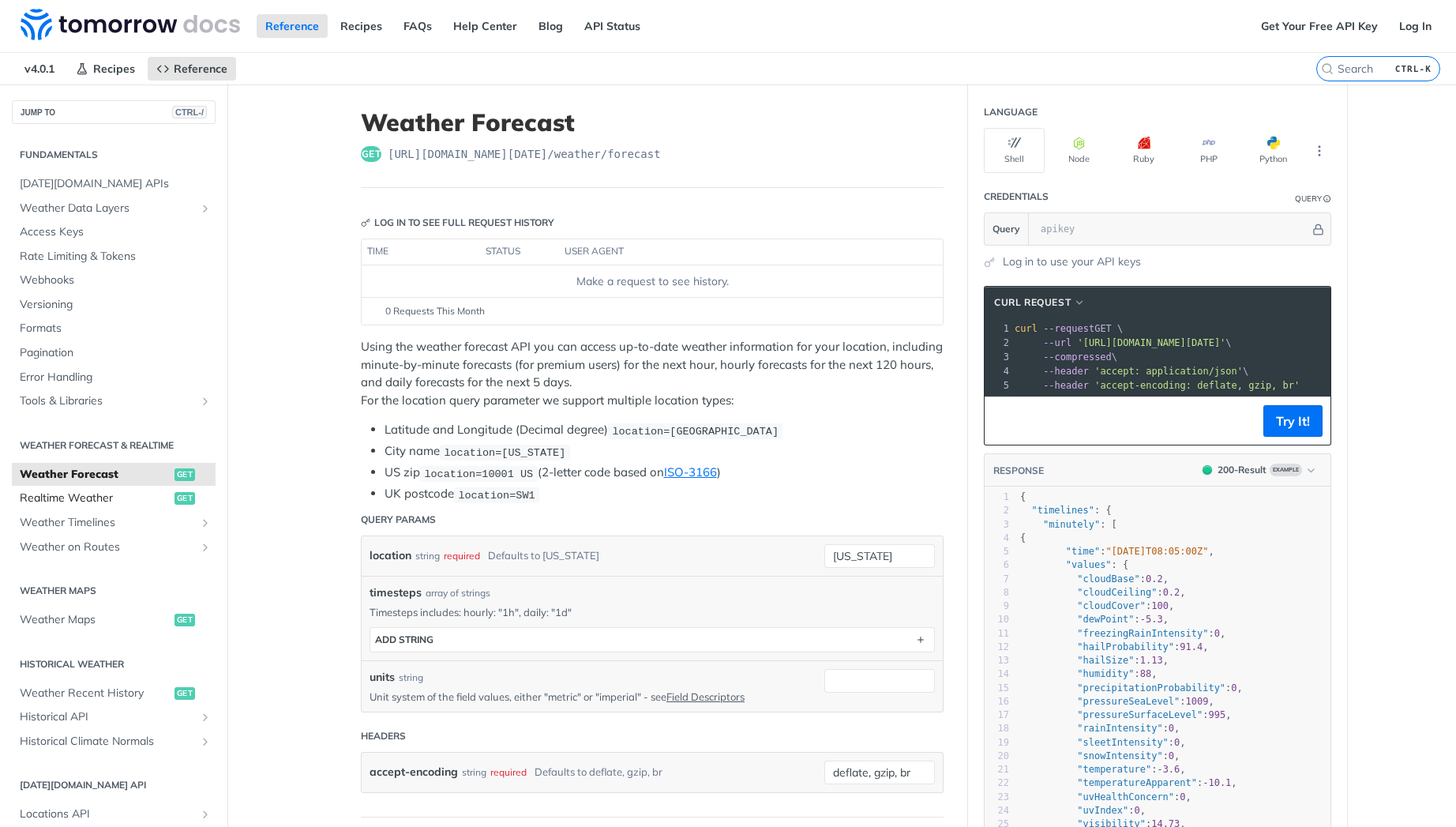
click at [36, 502] on span "Realtime Weather" at bounding box center [96, 499] width 151 height 16
